Goal: Transaction & Acquisition: Subscribe to service/newsletter

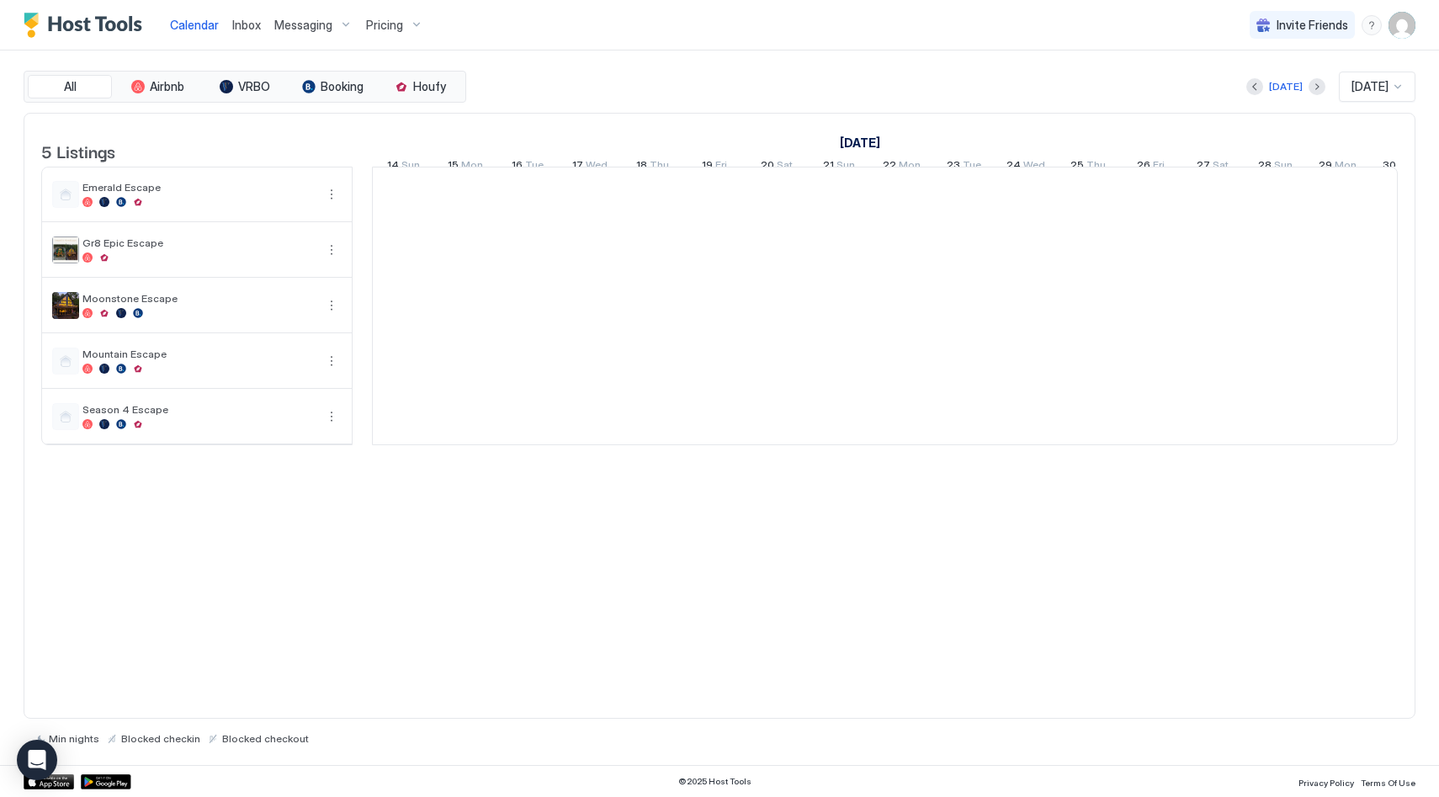
scroll to position [0, 935]
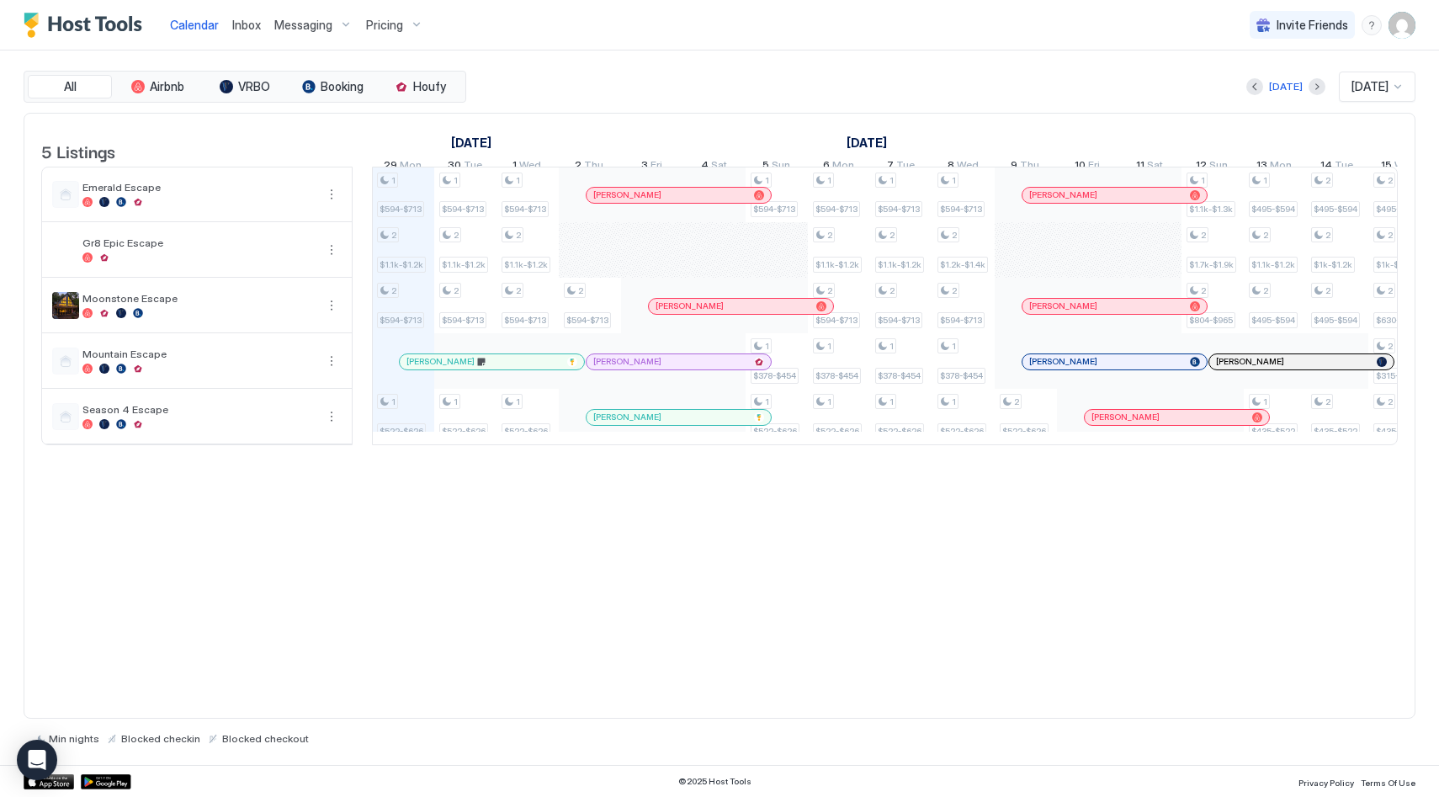
click at [871, 97] on div "[DATE] [DATE]" at bounding box center [943, 87] width 946 height 30
click at [832, 91] on div "[DATE] [DATE]" at bounding box center [943, 87] width 946 height 30
click at [415, 27] on div "Pricing" at bounding box center [394, 25] width 71 height 29
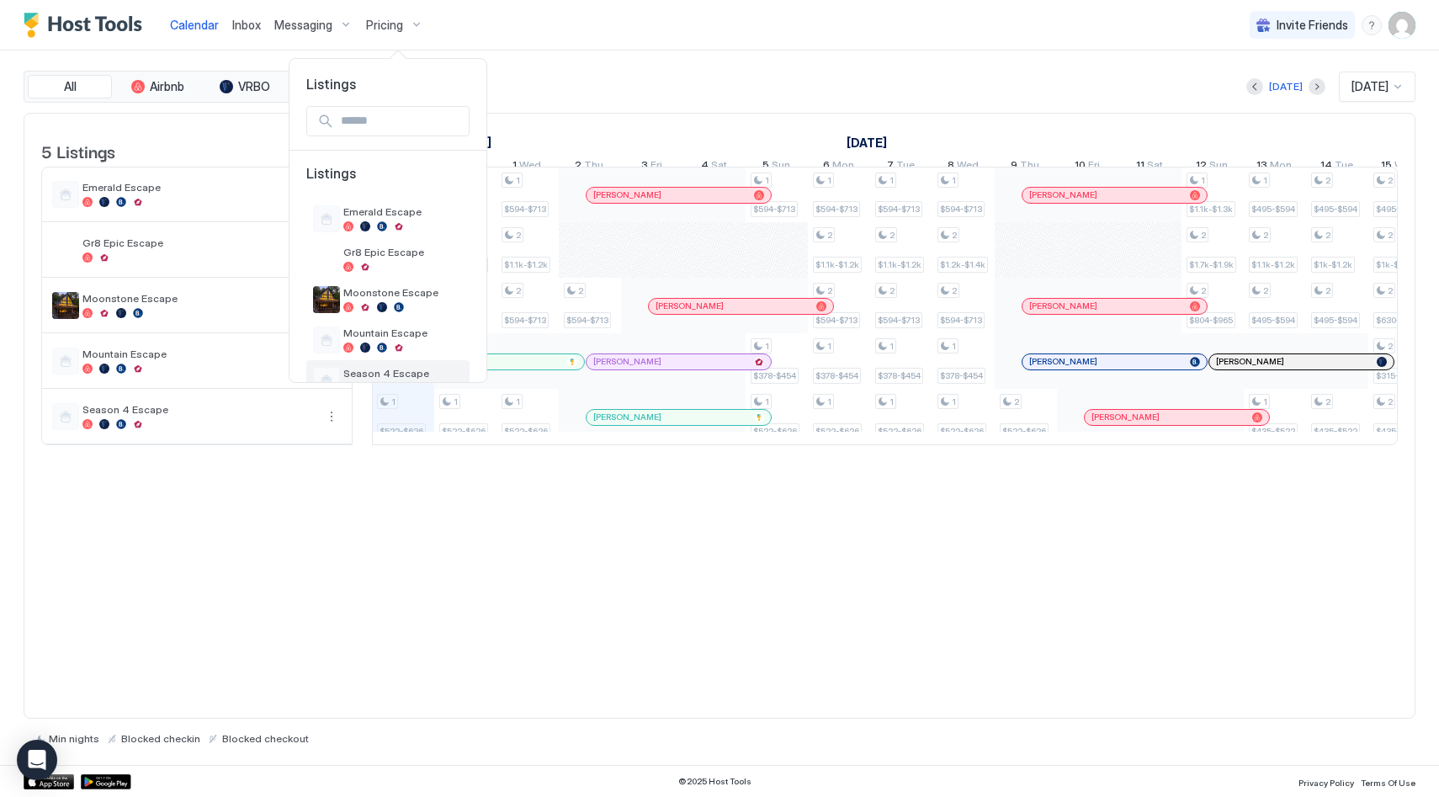
scroll to position [3, 0]
click at [394, 368] on span "Season 4 Escape" at bounding box center [403, 372] width 120 height 13
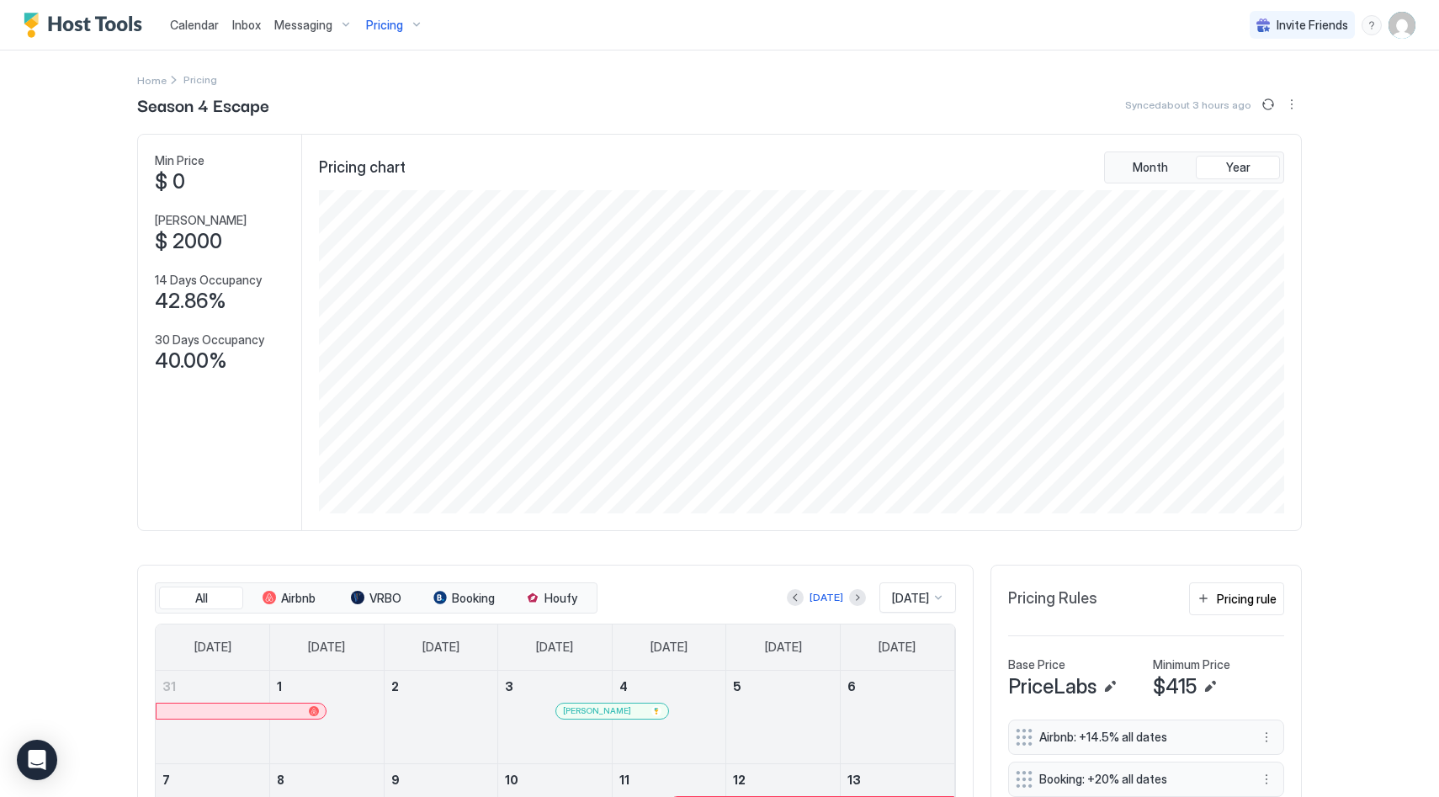
scroll to position [418, 0]
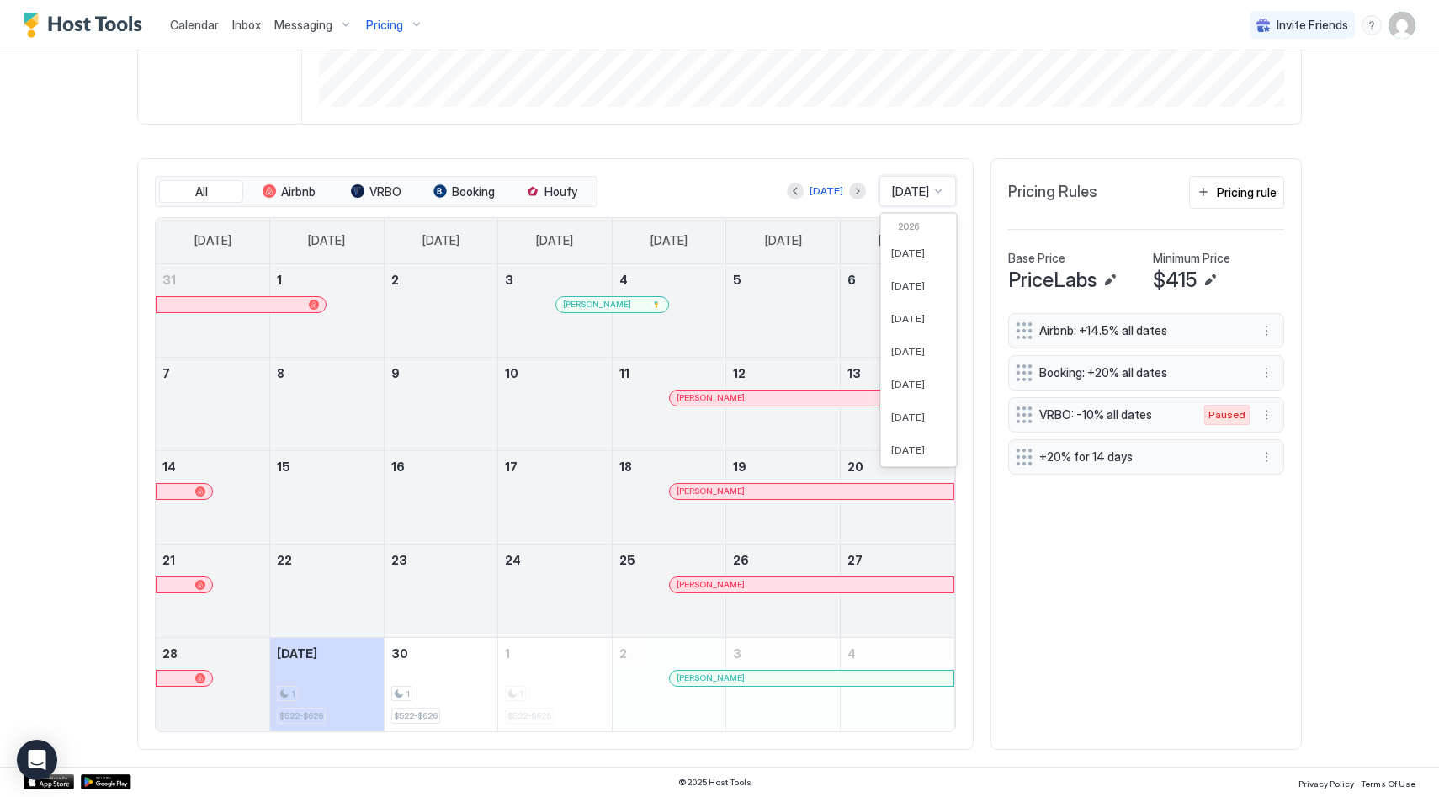
click at [933, 189] on div at bounding box center [938, 190] width 13 height 13
click at [903, 379] on div "[DATE]" at bounding box center [918, 385] width 75 height 33
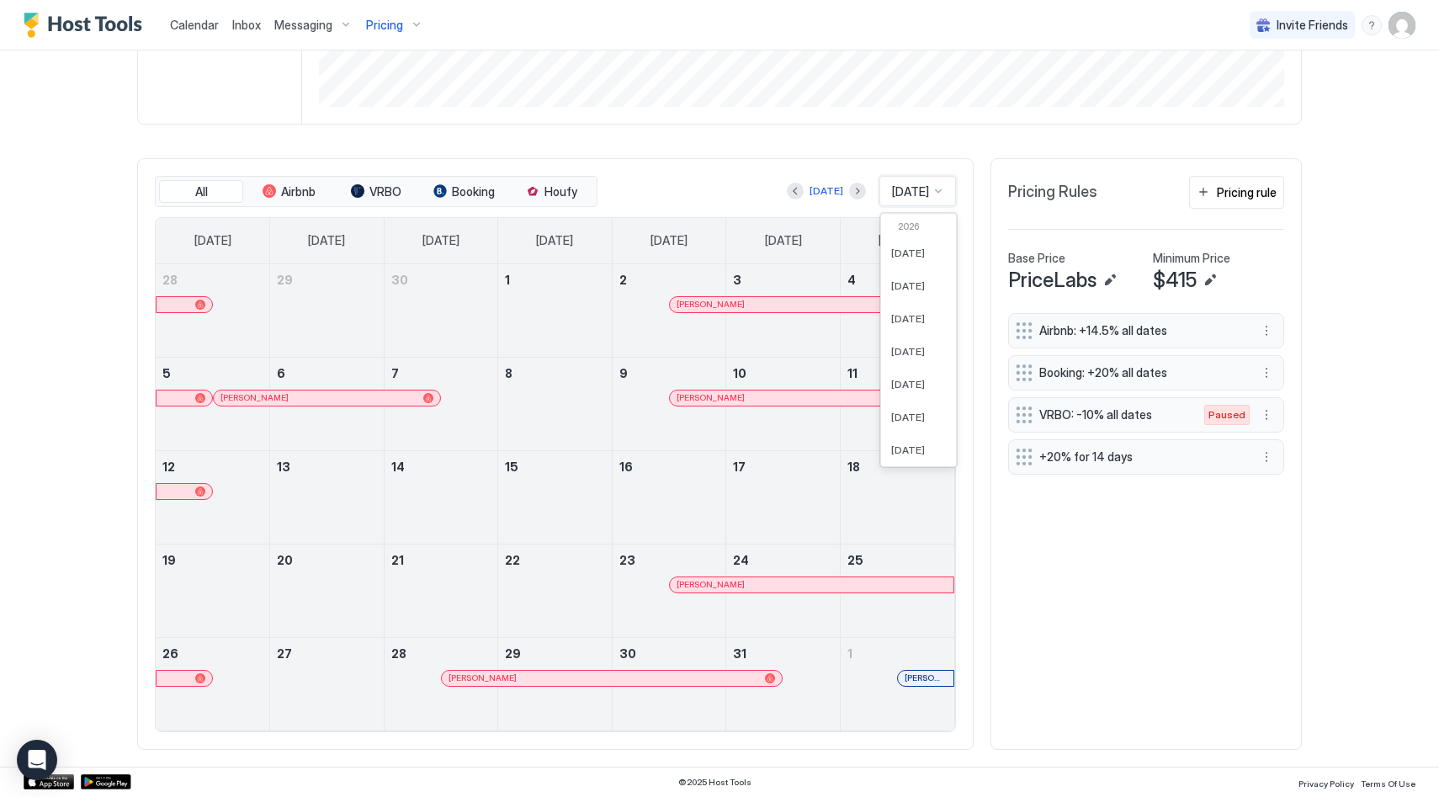
click at [919, 186] on span "[DATE]" at bounding box center [910, 191] width 37 height 15
click at [896, 382] on span "[DATE]" at bounding box center [908, 384] width 34 height 13
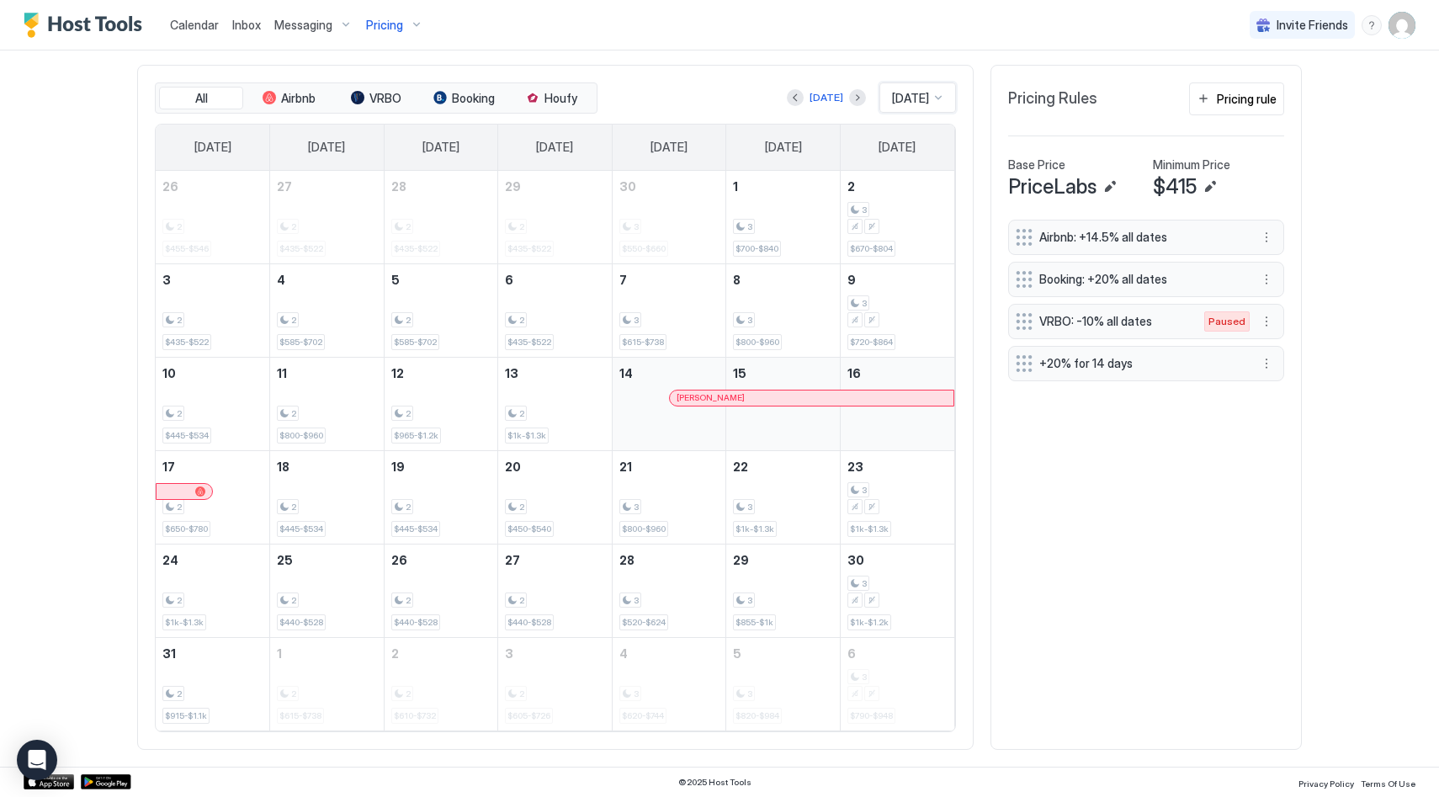
scroll to position [491, 0]
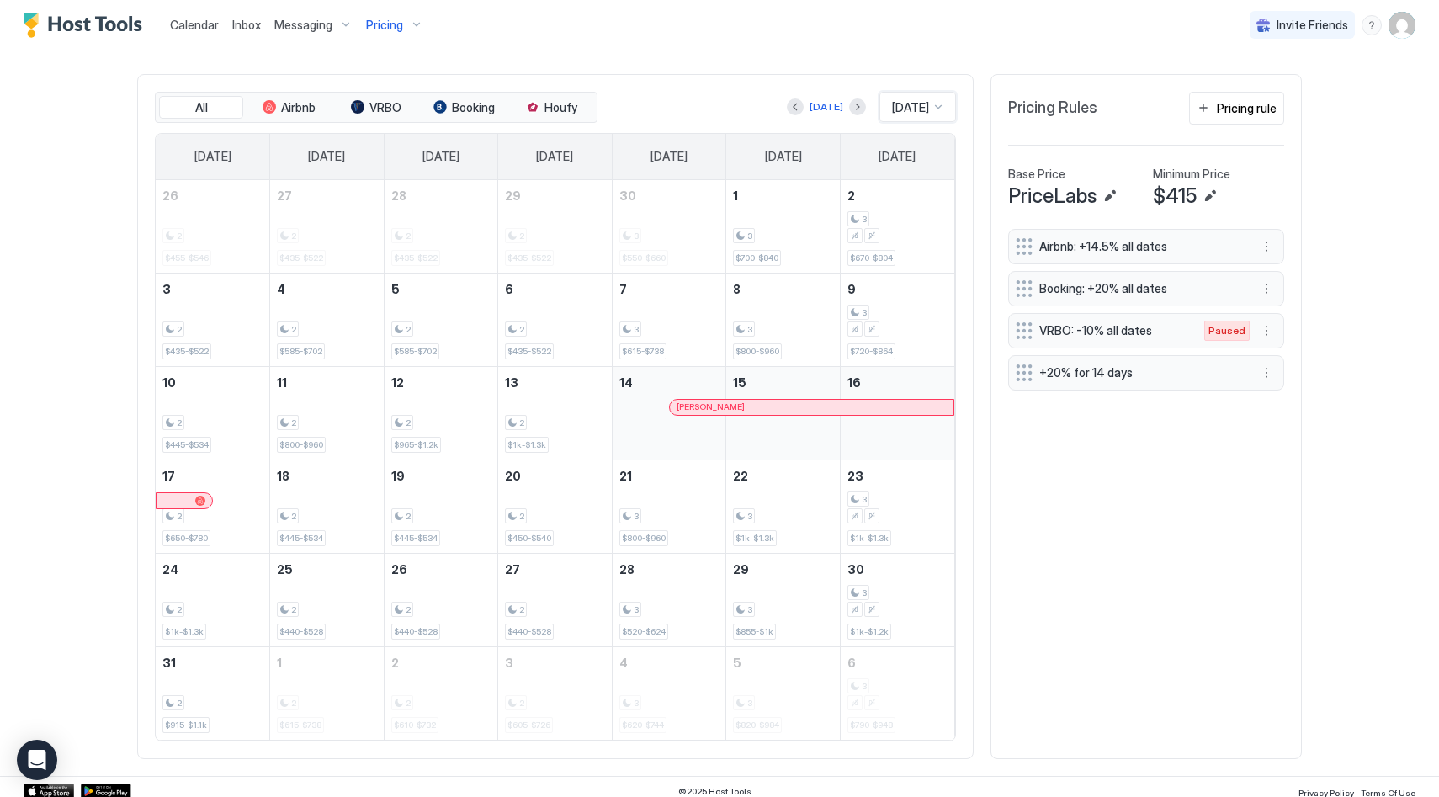
click at [408, 24] on div "Pricing" at bounding box center [394, 25] width 71 height 29
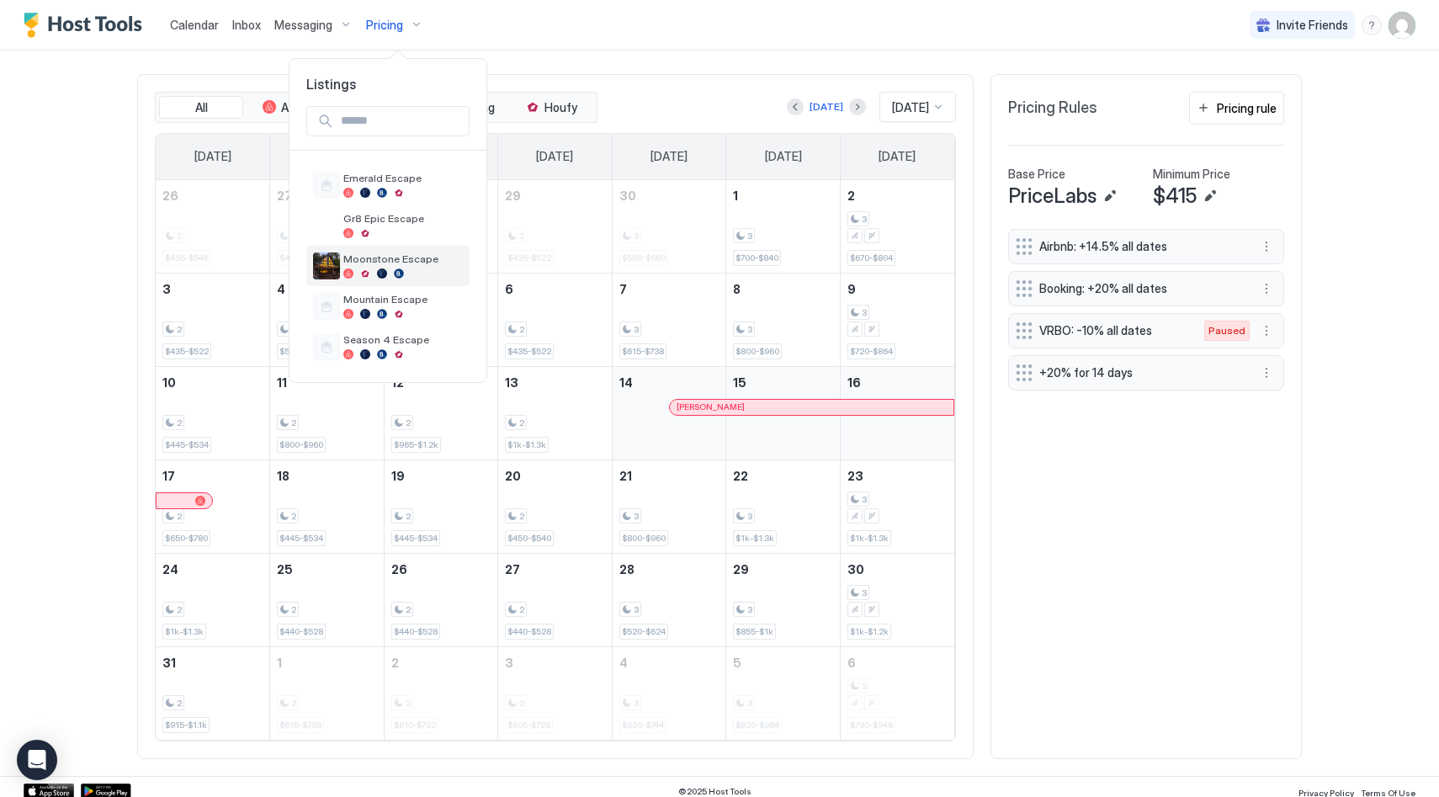
scroll to position [38, 0]
click at [417, 307] on div at bounding box center [403, 312] width 120 height 10
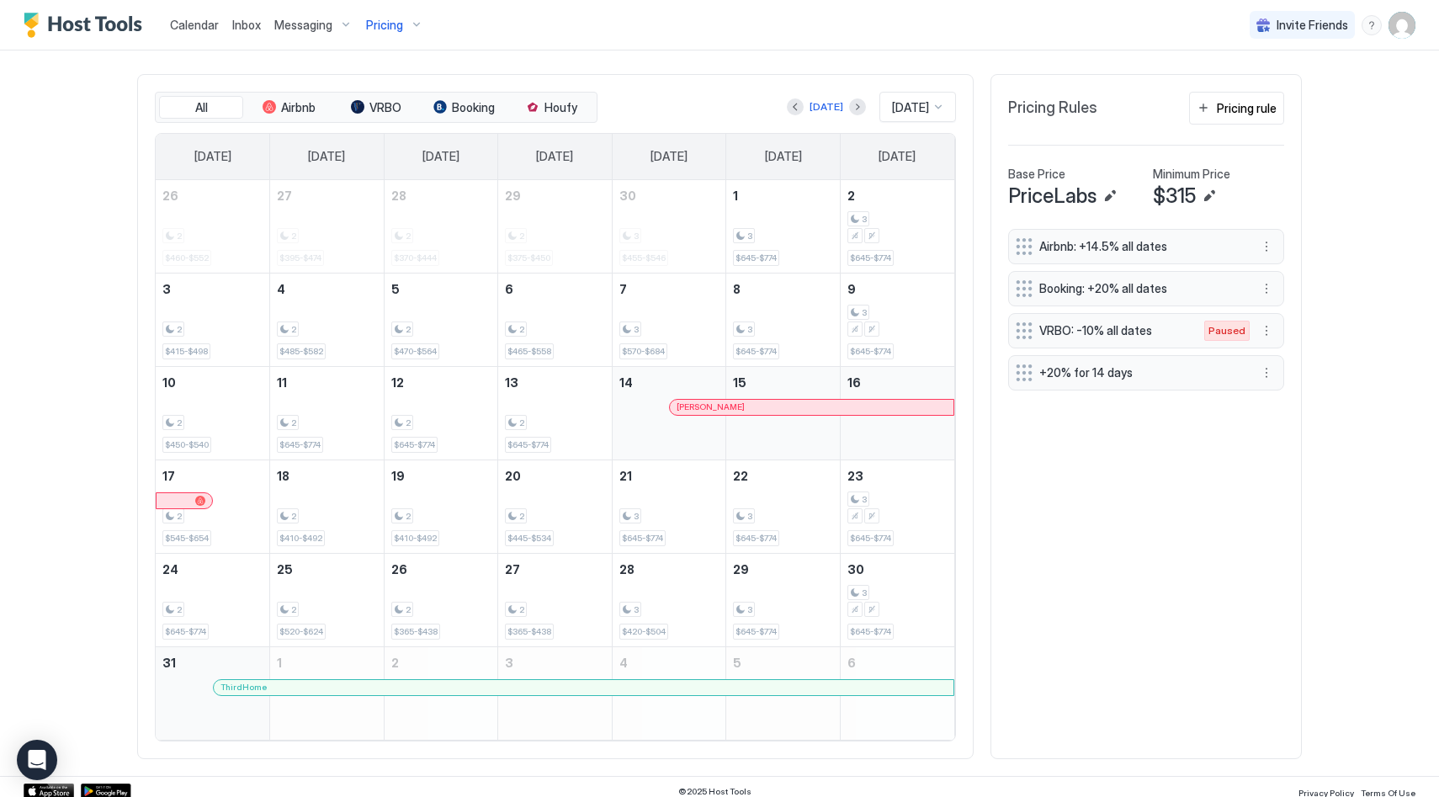
click at [409, 25] on div "Pricing" at bounding box center [394, 25] width 71 height 29
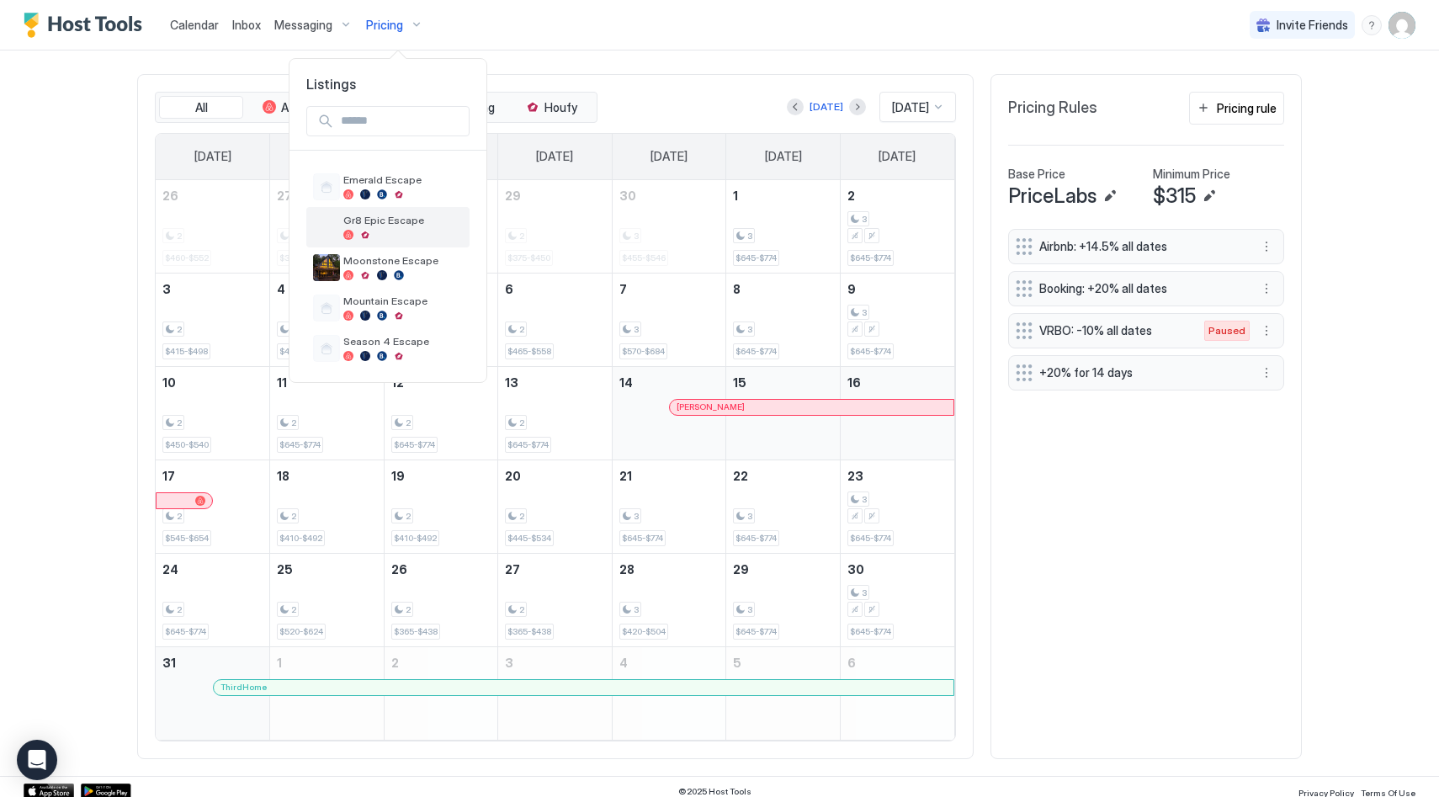
scroll to position [35, 0]
click at [411, 191] on div at bounding box center [403, 194] width 120 height 10
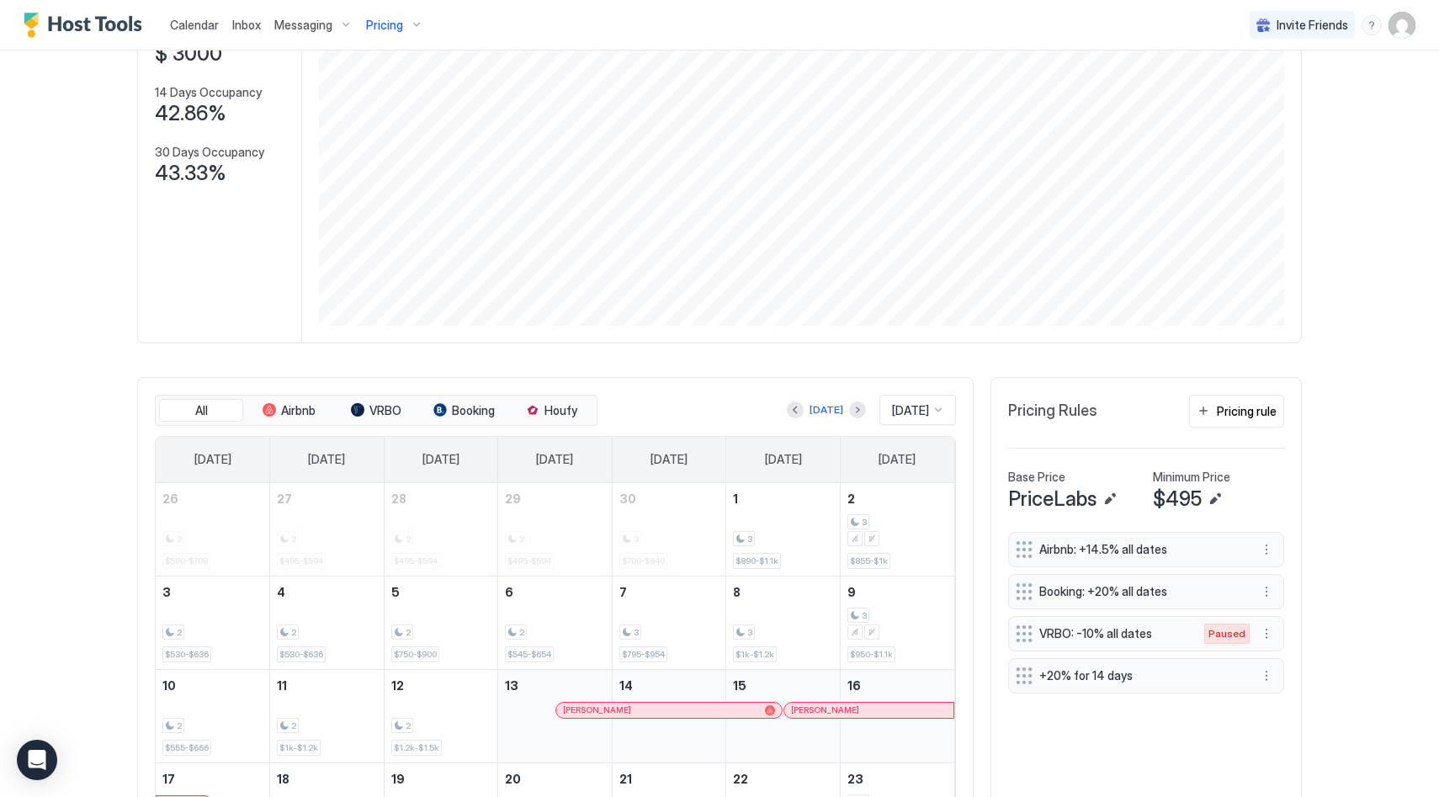
scroll to position [321, 0]
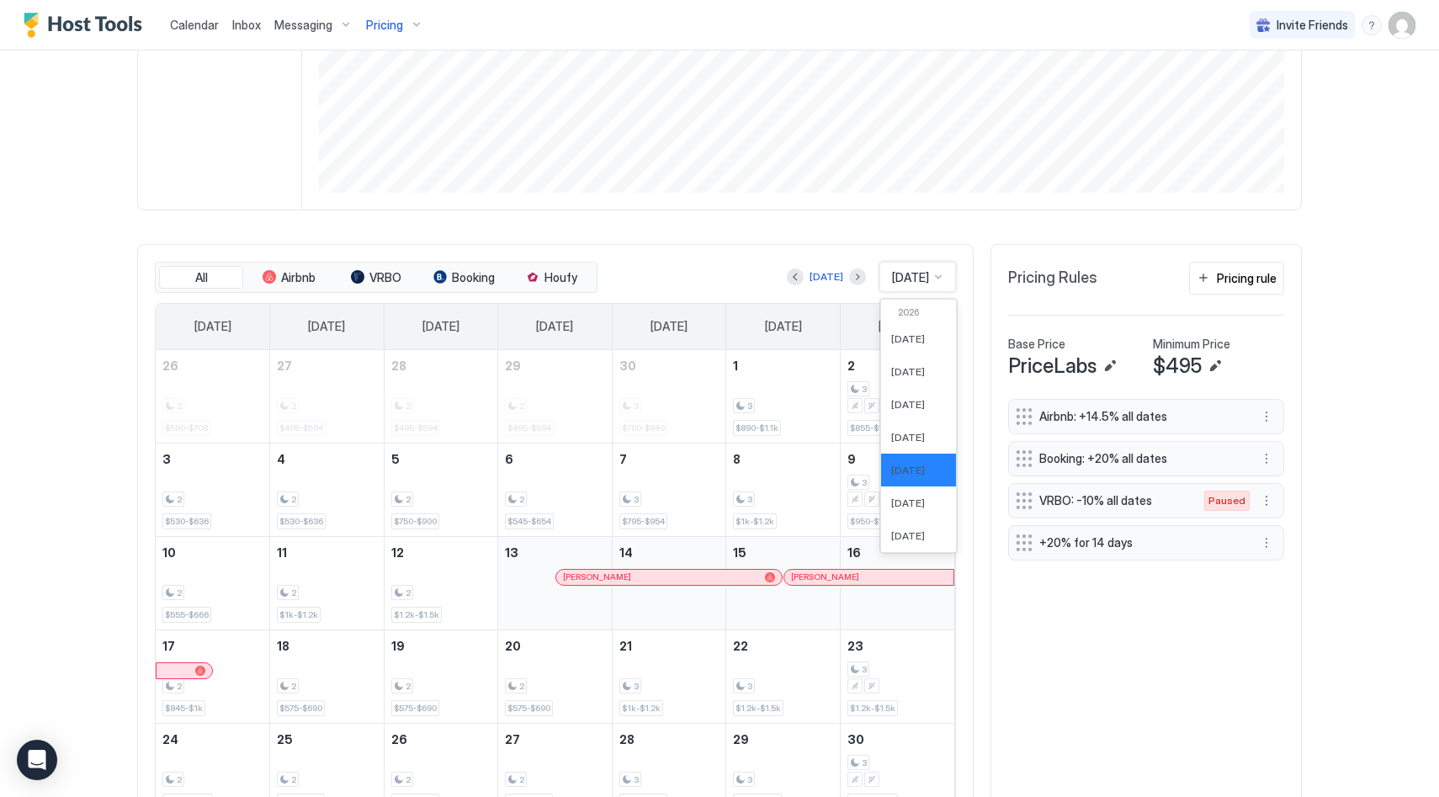
click at [920, 285] on span "[DATE]" at bounding box center [910, 277] width 37 height 15
click at [907, 467] on div "[DATE]" at bounding box center [918, 463] width 75 height 33
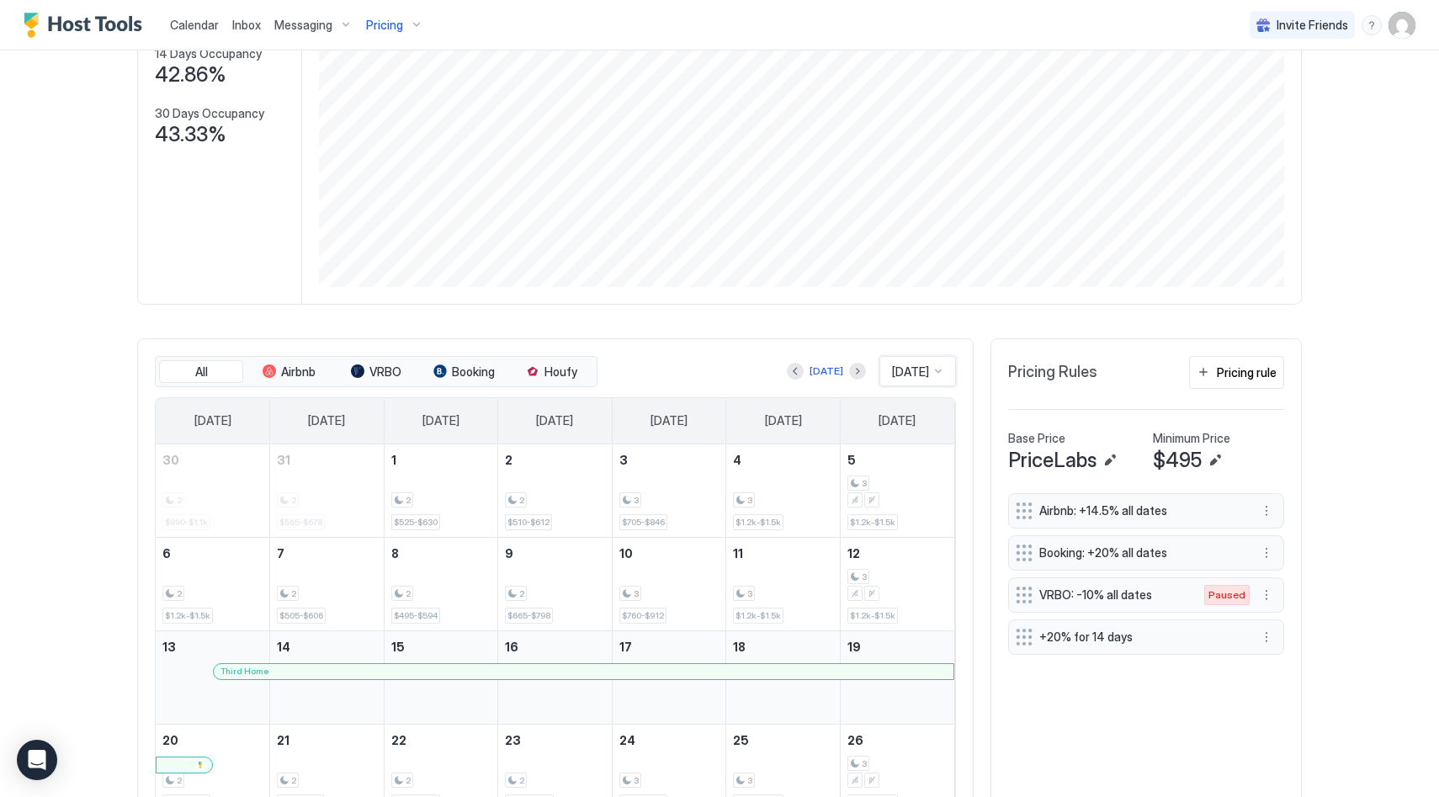
scroll to position [143, 0]
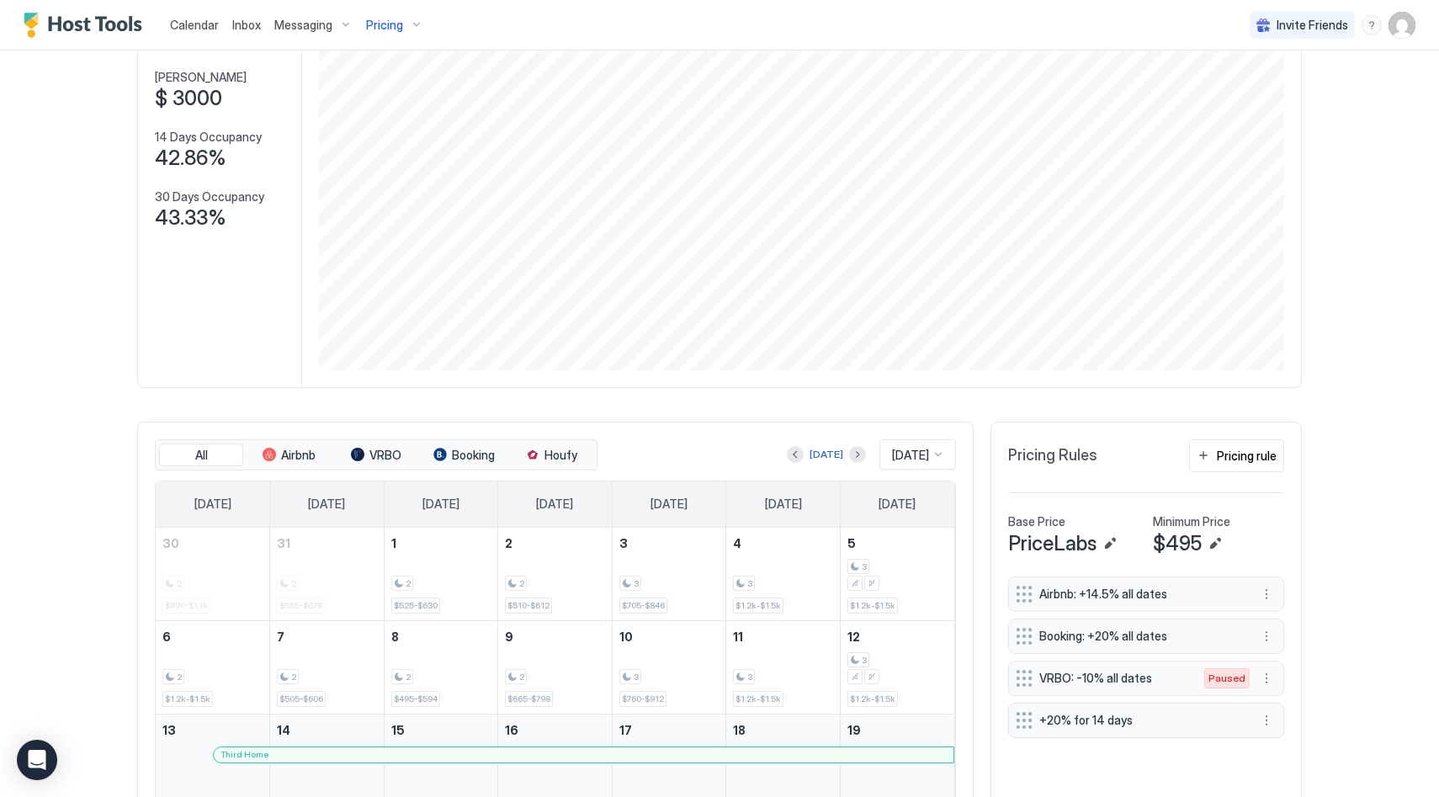
click at [417, 19] on div "Pricing" at bounding box center [394, 25] width 71 height 29
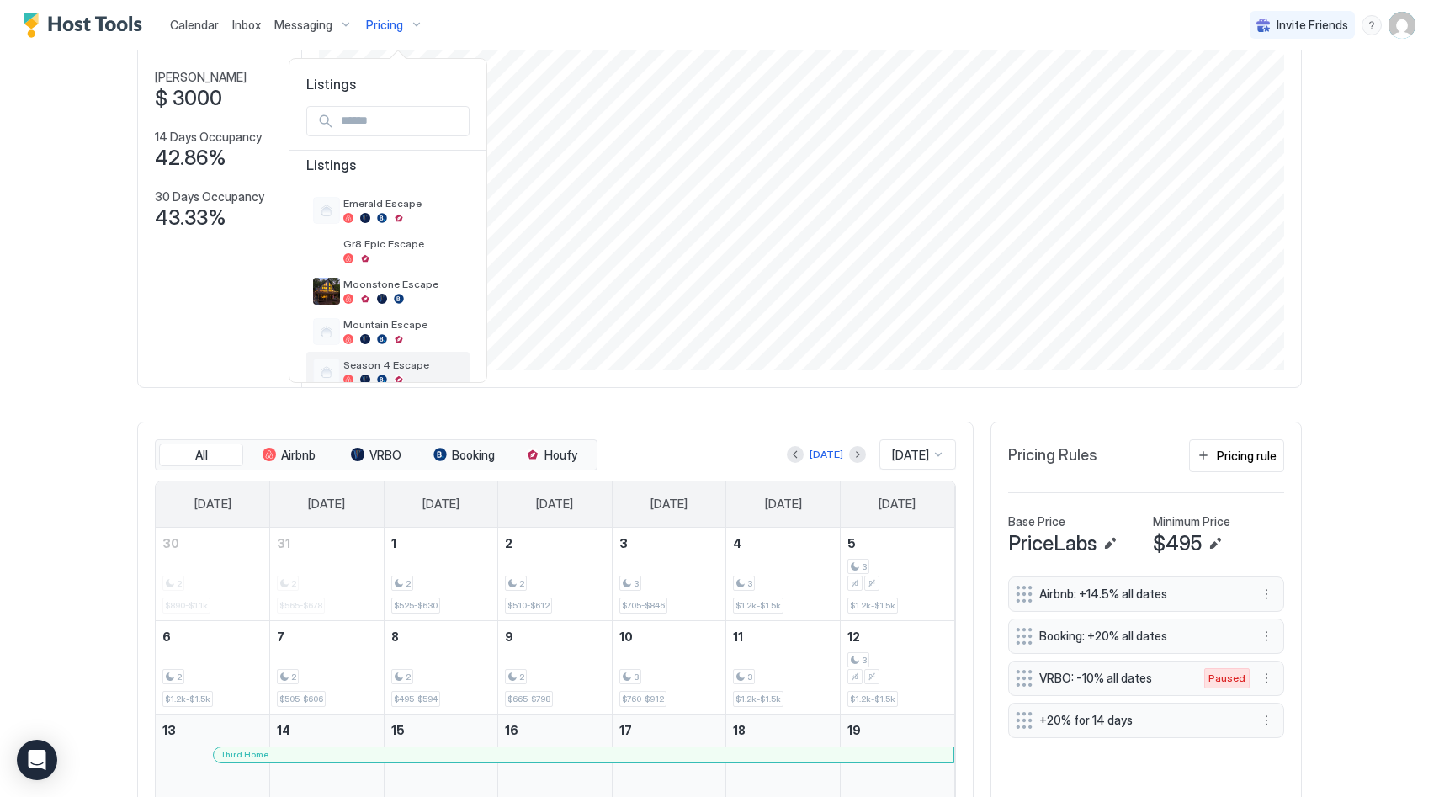
scroll to position [25, 0]
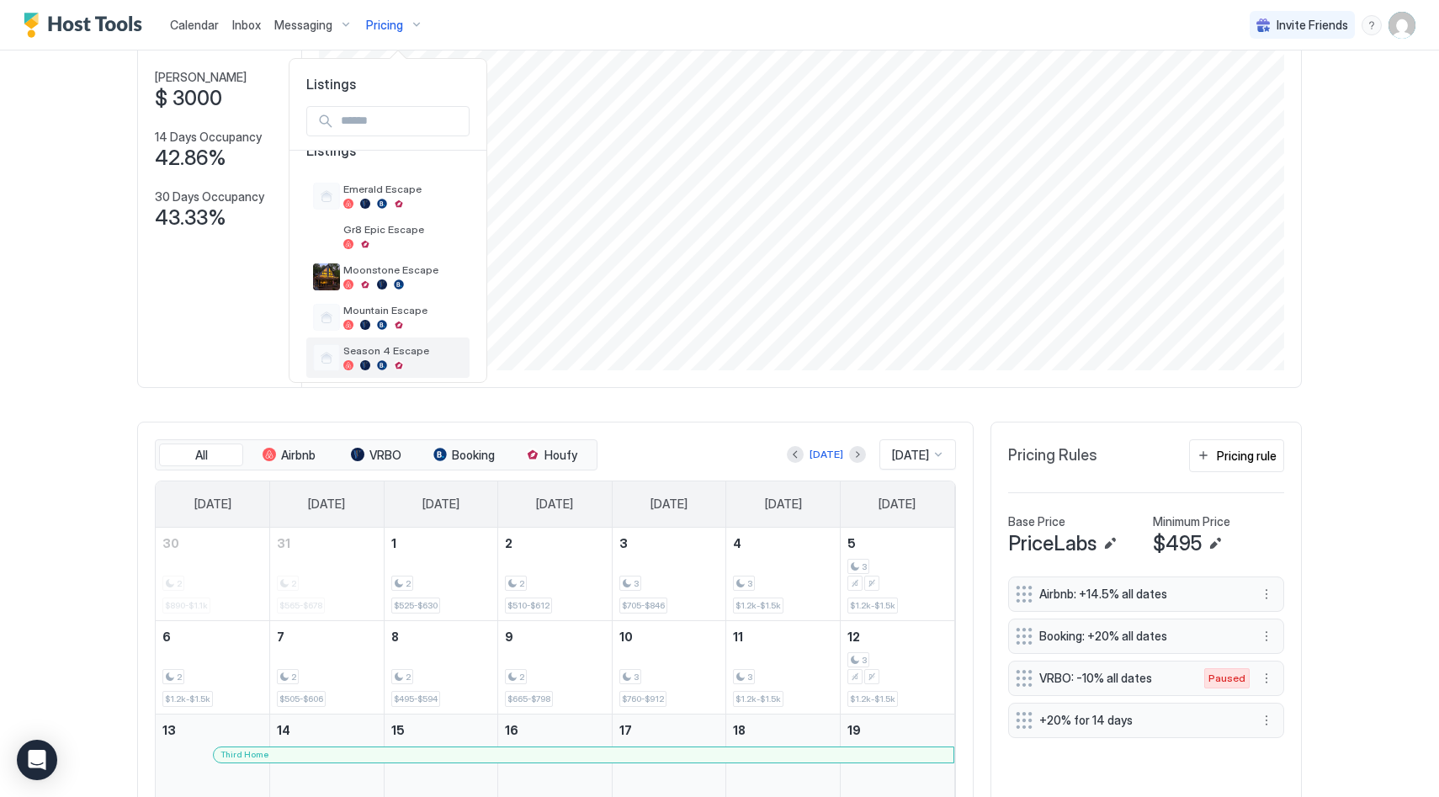
click at [410, 348] on span "Season 4 Escape" at bounding box center [403, 350] width 120 height 13
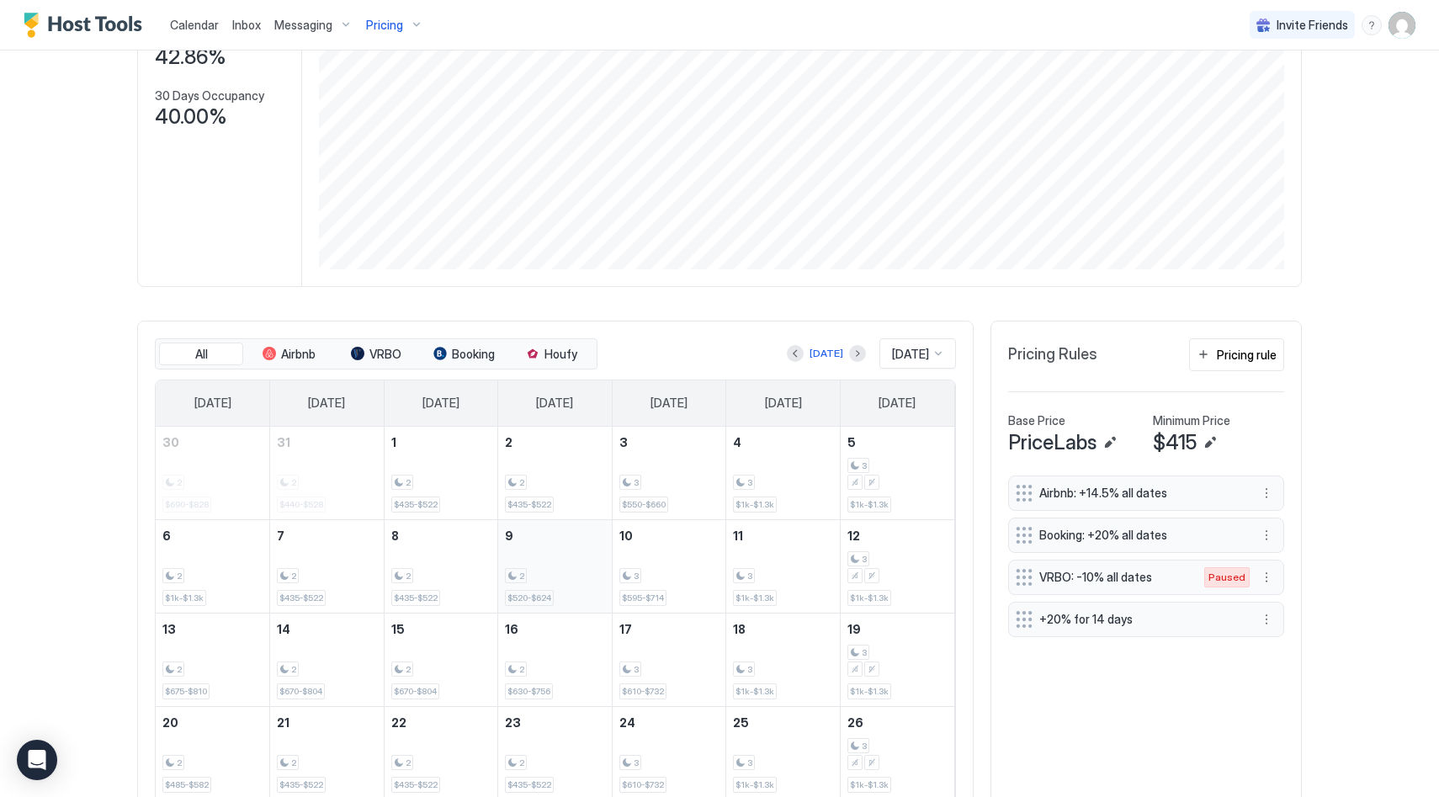
scroll to position [246, 0]
click at [429, 562] on div "2 $435-$522" at bounding box center [441, 564] width 100 height 79
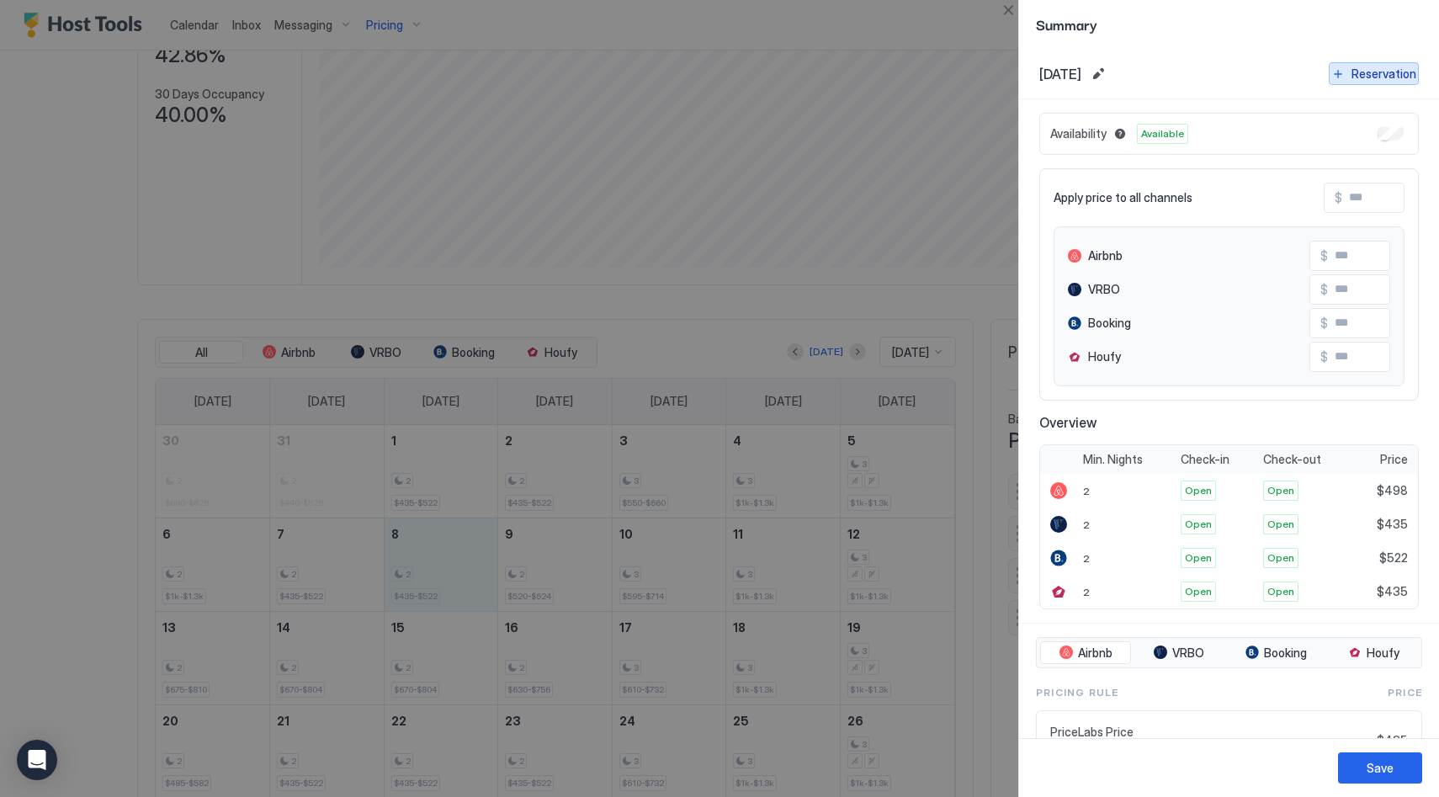
click at [1352, 74] on div "Reservation" at bounding box center [1384, 74] width 65 height 18
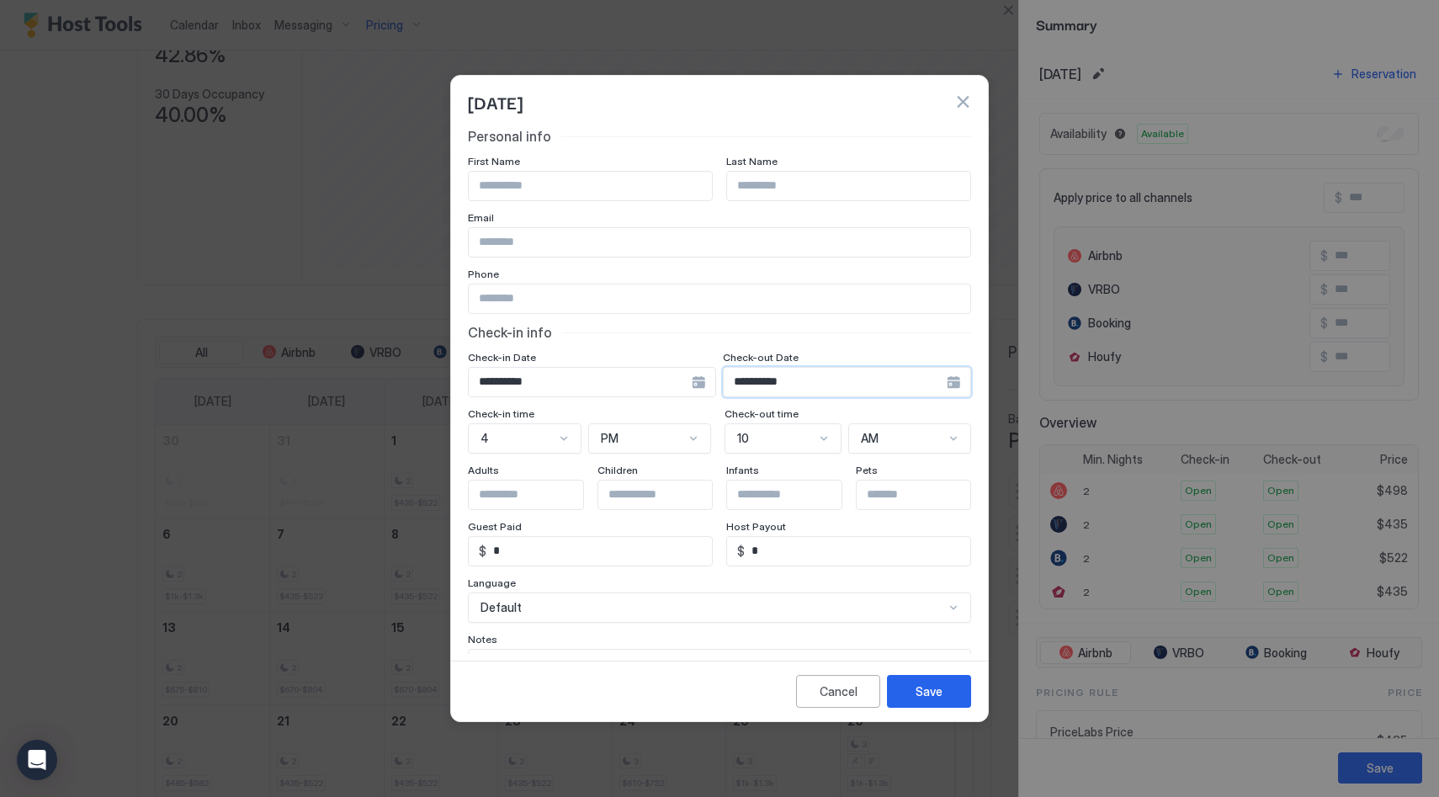
click at [877, 381] on input "**********" at bounding box center [835, 382] width 223 height 29
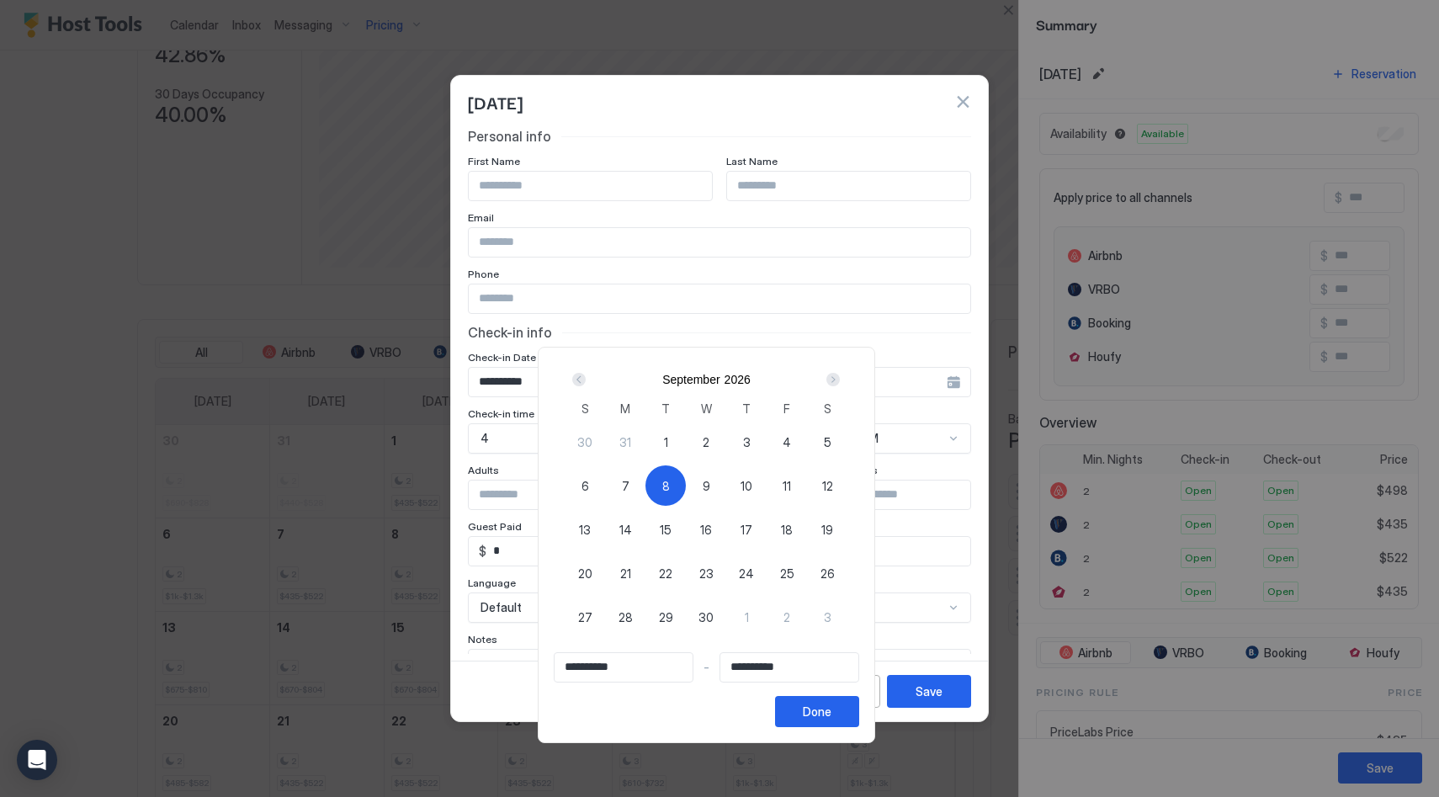
click at [672, 525] on span "15" at bounding box center [666, 530] width 12 height 18
type input "**********"
click at [669, 487] on span "8" at bounding box center [666, 486] width 8 height 18
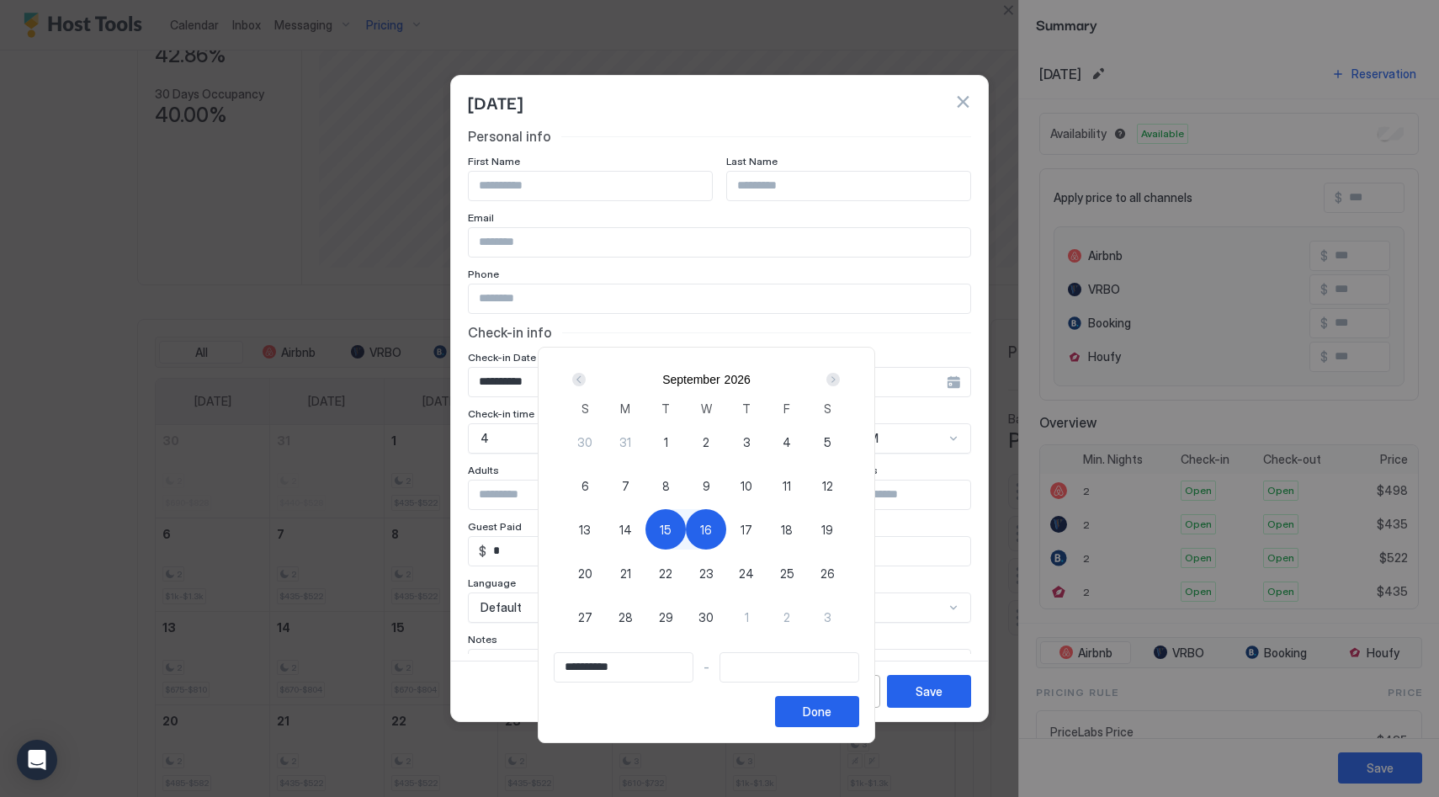
type input "**********"
click at [667, 513] on div "15" at bounding box center [666, 529] width 40 height 40
type input "**********"
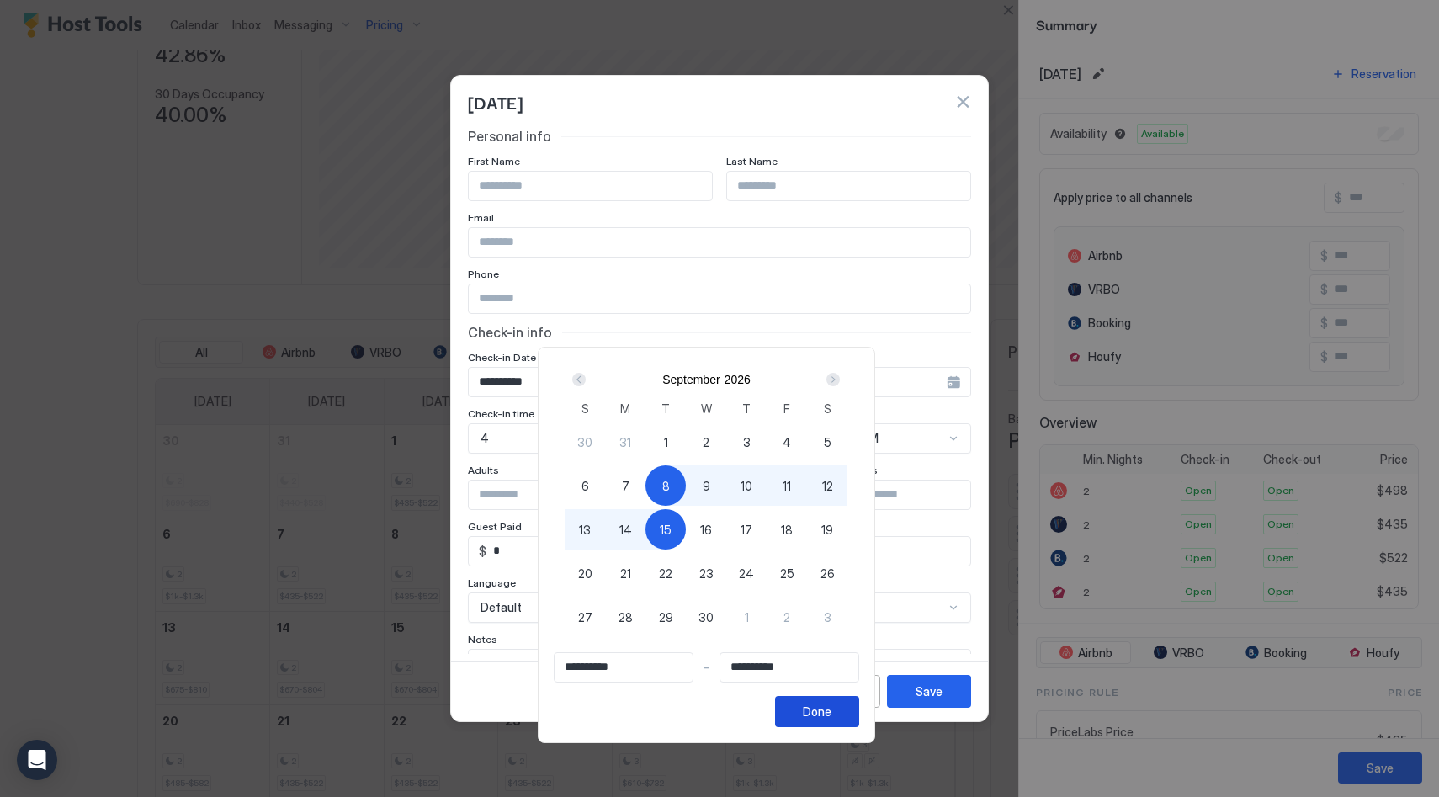
click at [815, 716] on button "Done" at bounding box center [817, 711] width 84 height 31
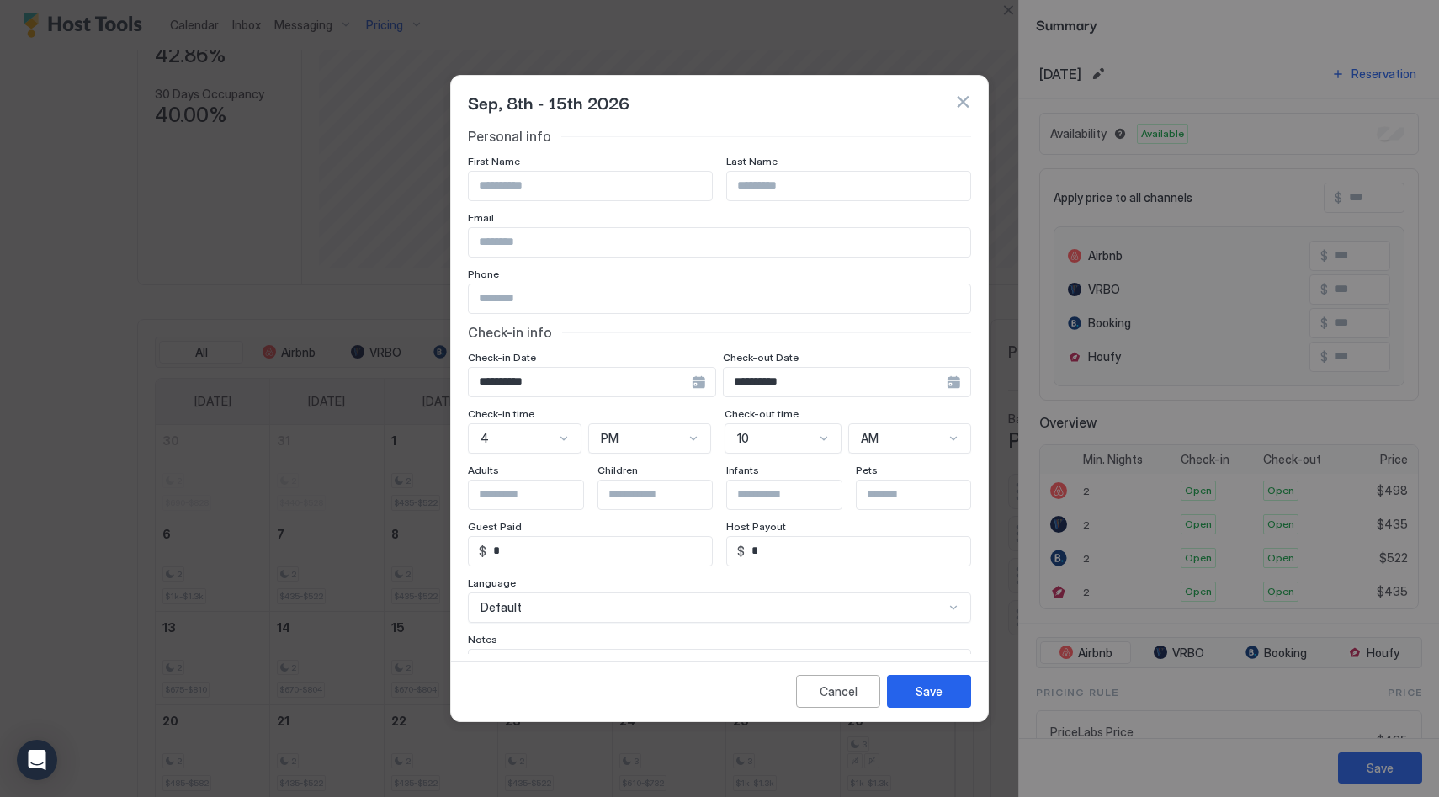
click at [569, 181] on input "Input Field" at bounding box center [590, 186] width 243 height 29
type input "**********"
click at [527, 249] on input "Input Field" at bounding box center [720, 242] width 502 height 29
click at [601, 213] on div "Email" at bounding box center [719, 219] width 503 height 16
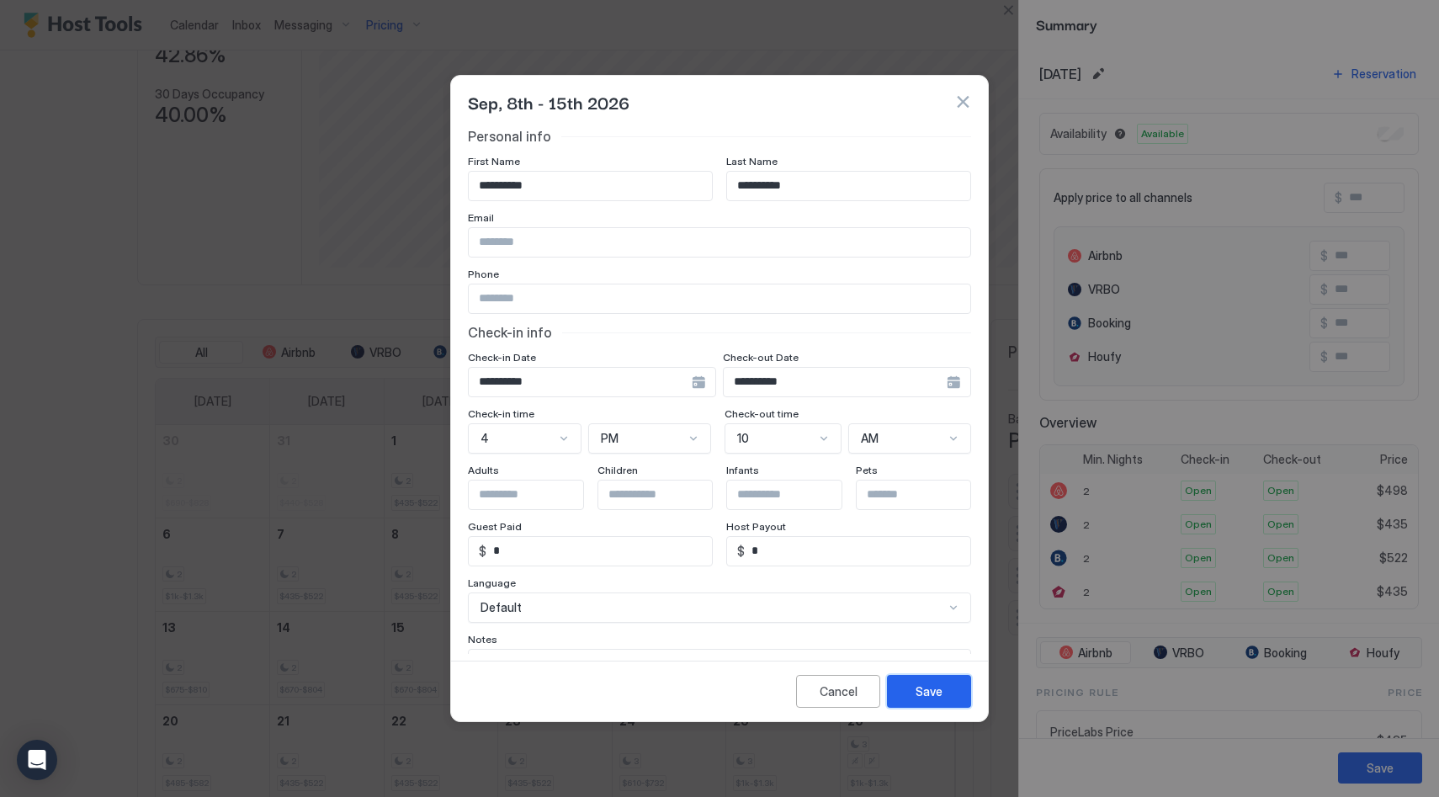
click at [939, 688] on div "Save" at bounding box center [929, 692] width 27 height 18
